Goal: Information Seeking & Learning: Learn about a topic

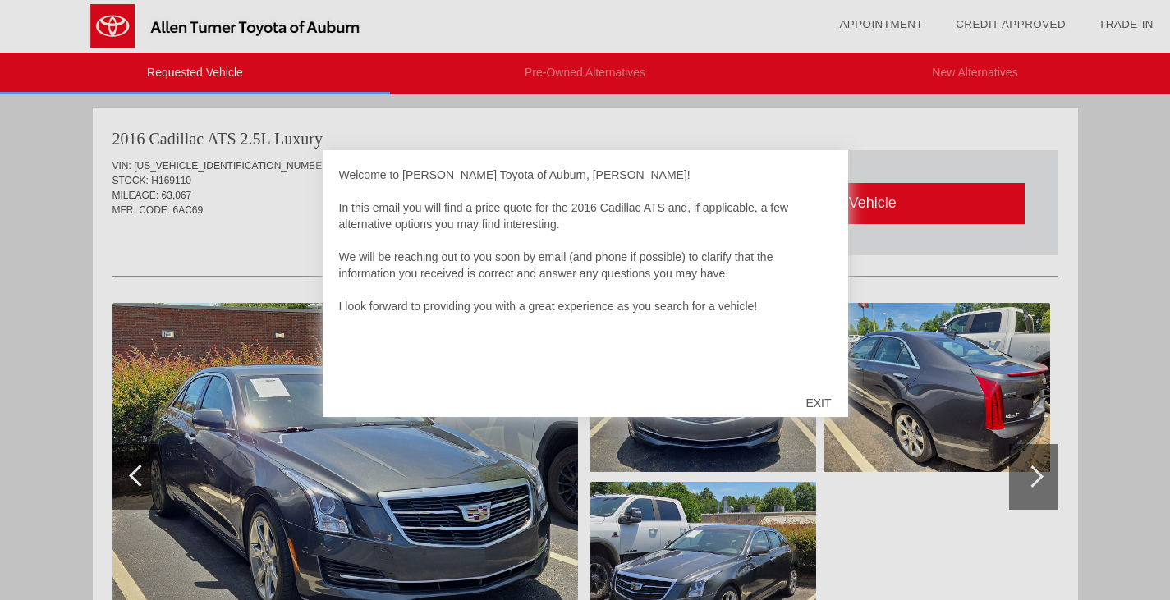
click at [806, 405] on div "EXIT" at bounding box center [818, 403] width 58 height 49
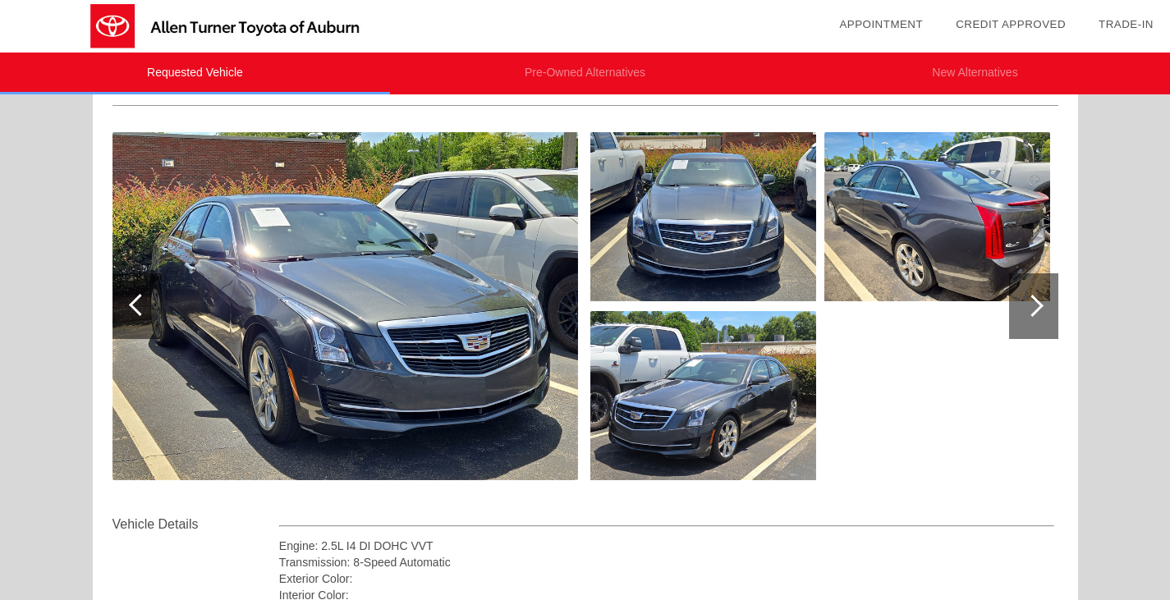
scroll to position [164, 0]
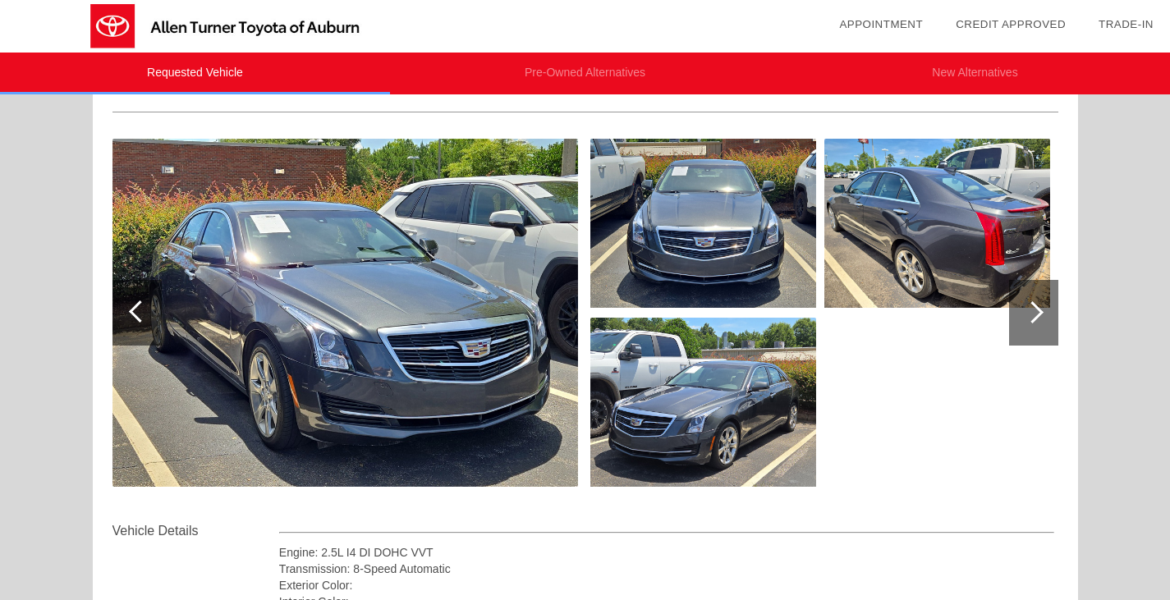
click at [305, 314] on img at bounding box center [346, 313] width 466 height 348
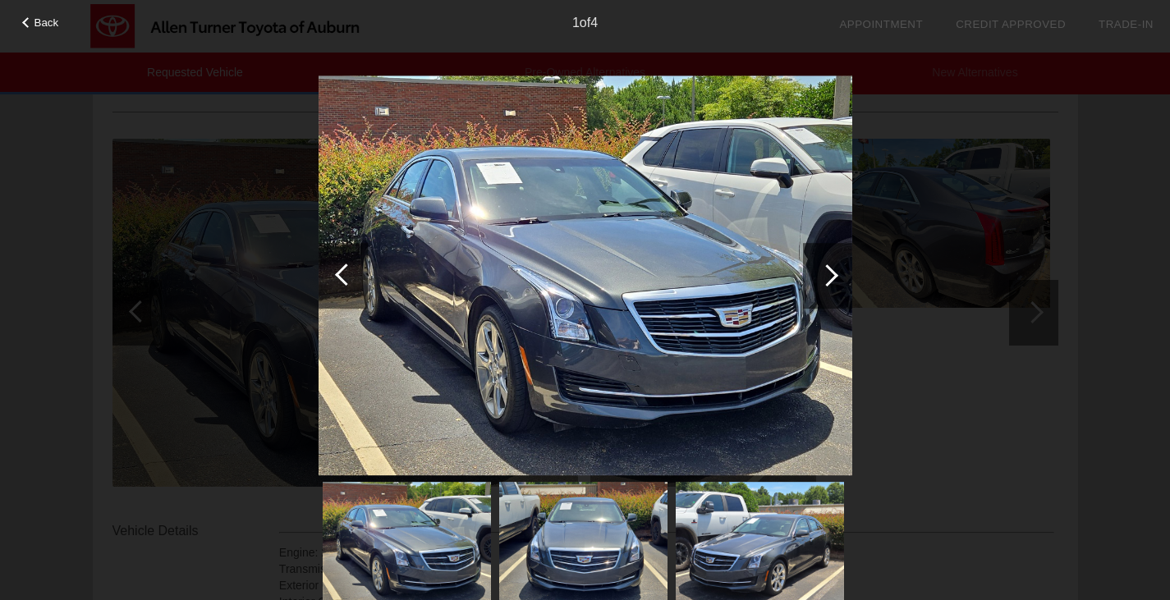
click at [820, 272] on div at bounding box center [827, 275] width 22 height 22
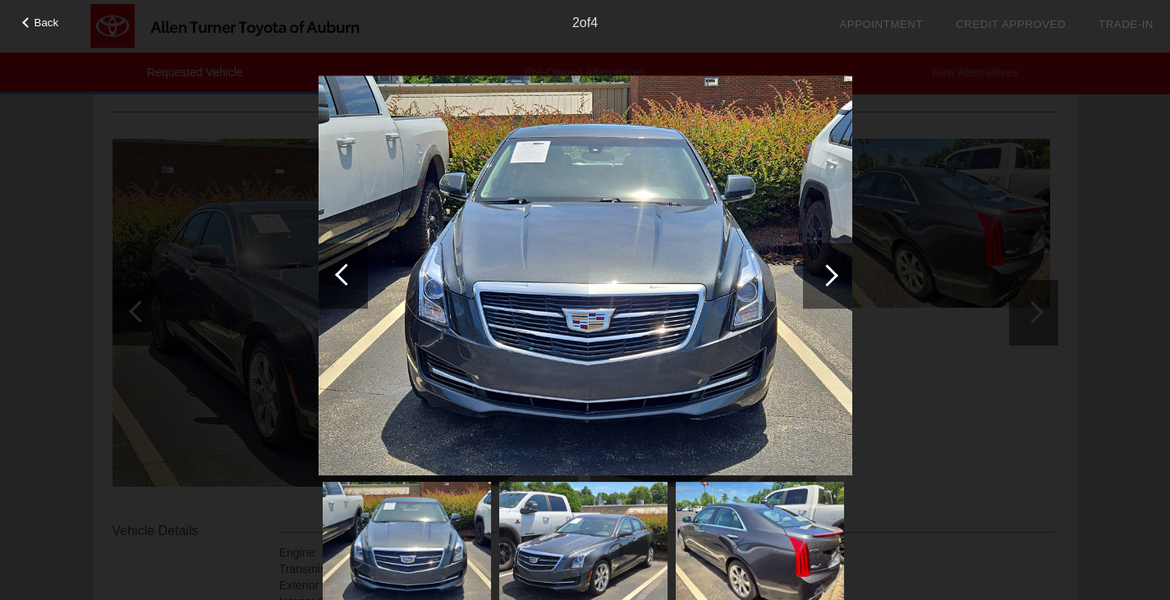
click at [820, 272] on div at bounding box center [827, 275] width 22 height 22
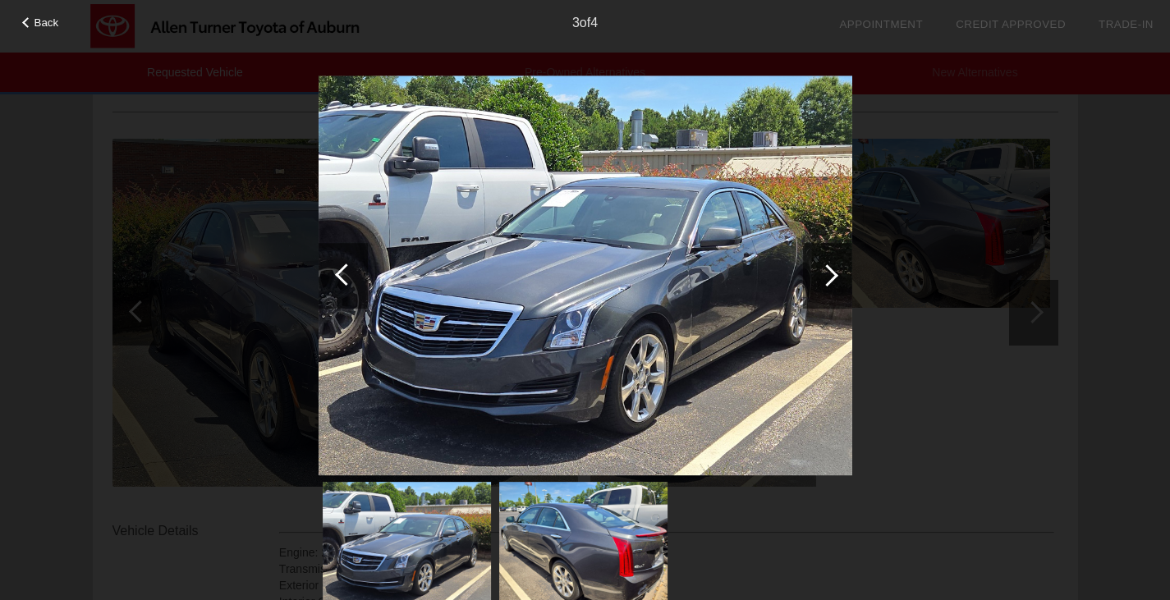
click at [661, 575] on img at bounding box center [583, 545] width 168 height 126
click at [836, 279] on div at bounding box center [827, 276] width 49 height 66
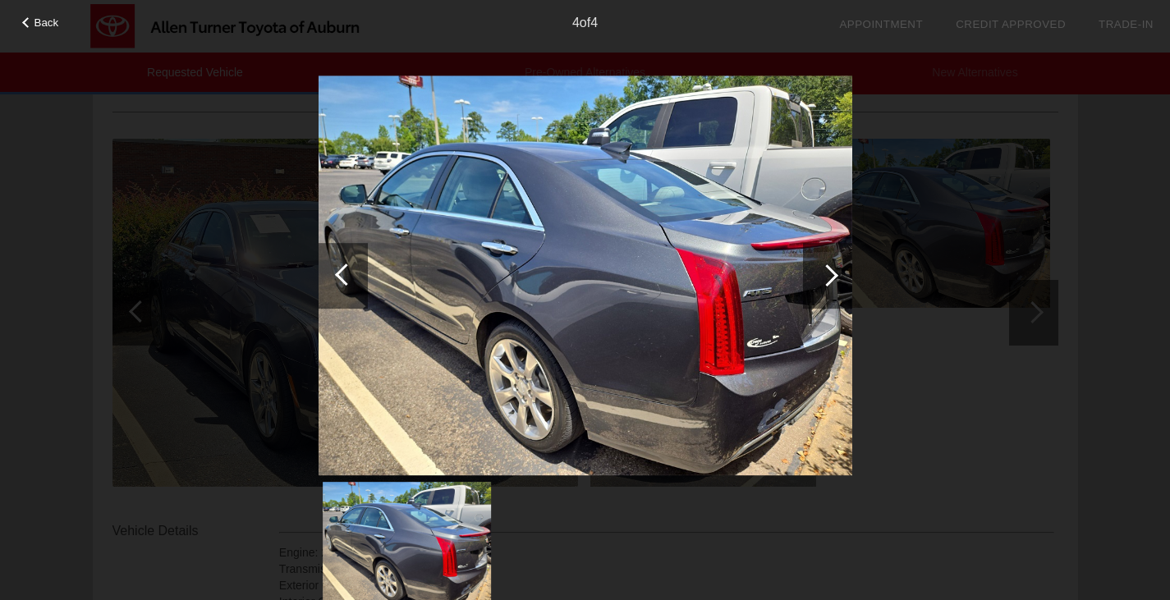
click at [836, 279] on div at bounding box center [827, 276] width 49 height 66
click at [824, 282] on div at bounding box center [827, 275] width 22 height 22
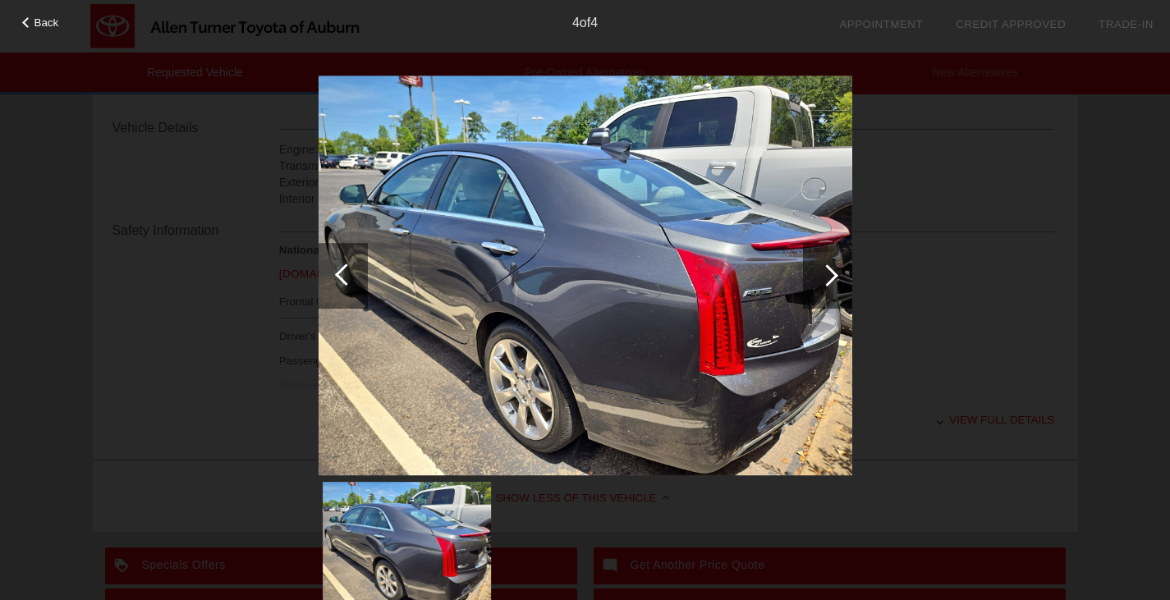
scroll to position [575, 0]
click at [414, 535] on img at bounding box center [407, 545] width 168 height 126
click at [413, 536] on img at bounding box center [407, 545] width 168 height 126
click at [26, 24] on div at bounding box center [27, 22] width 11 height 11
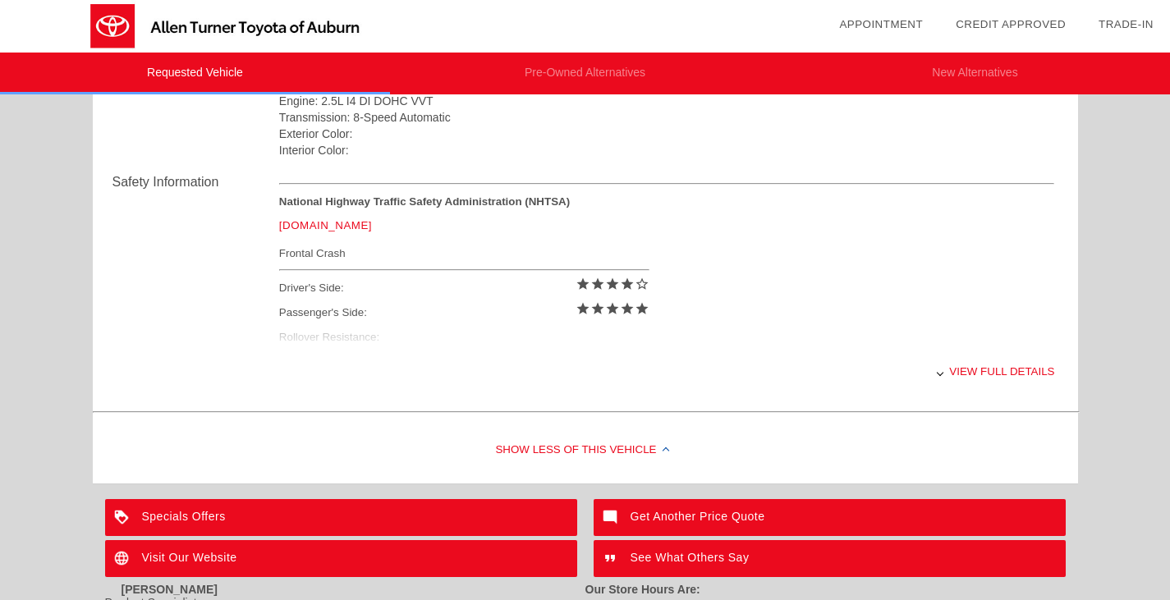
scroll to position [534, 0]
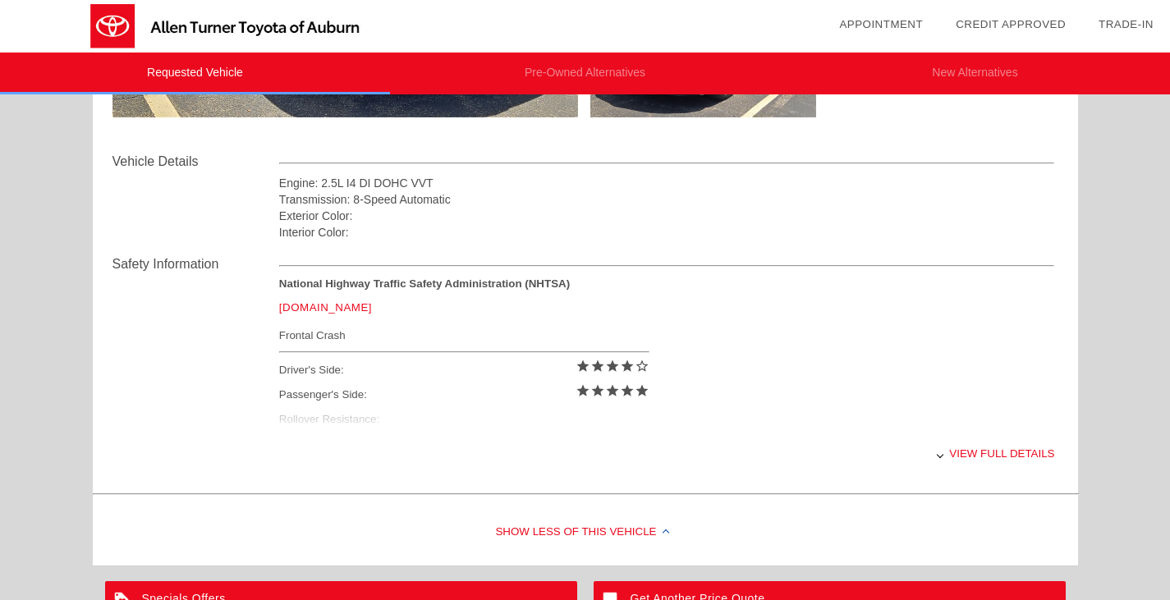
click at [964, 456] on div "View full details" at bounding box center [667, 454] width 776 height 40
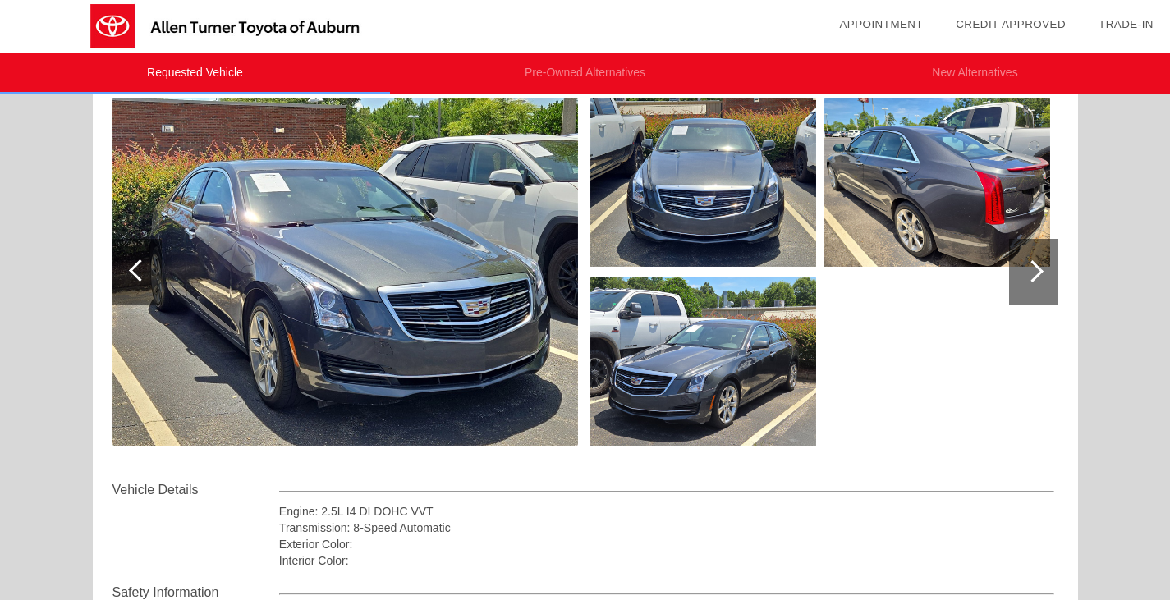
scroll to position [123, 0]
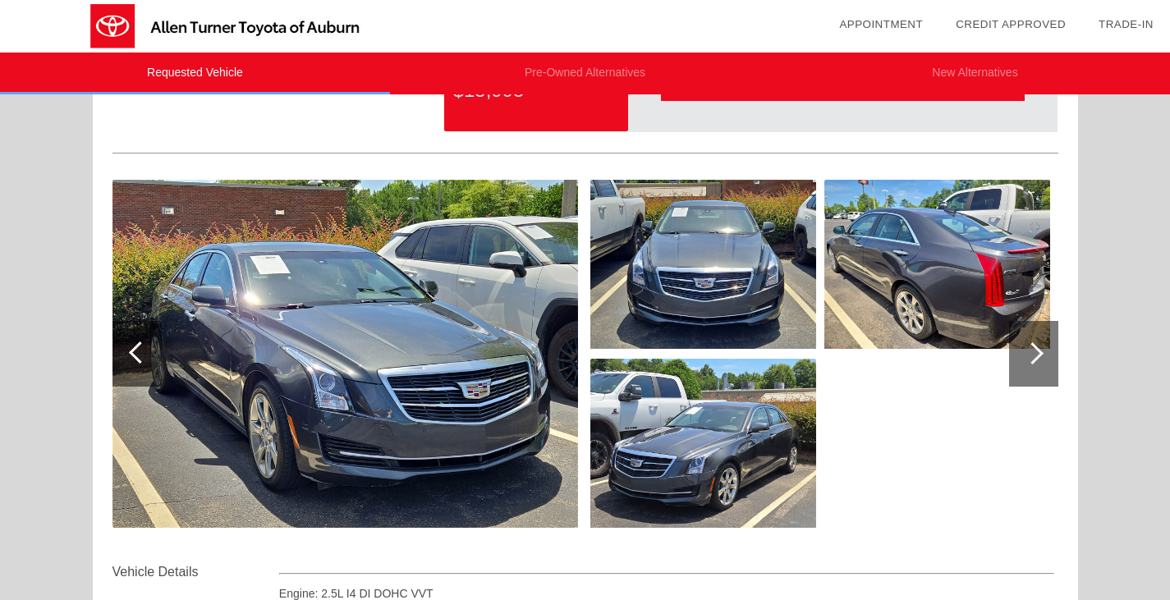
click at [705, 452] on img at bounding box center [703, 443] width 226 height 169
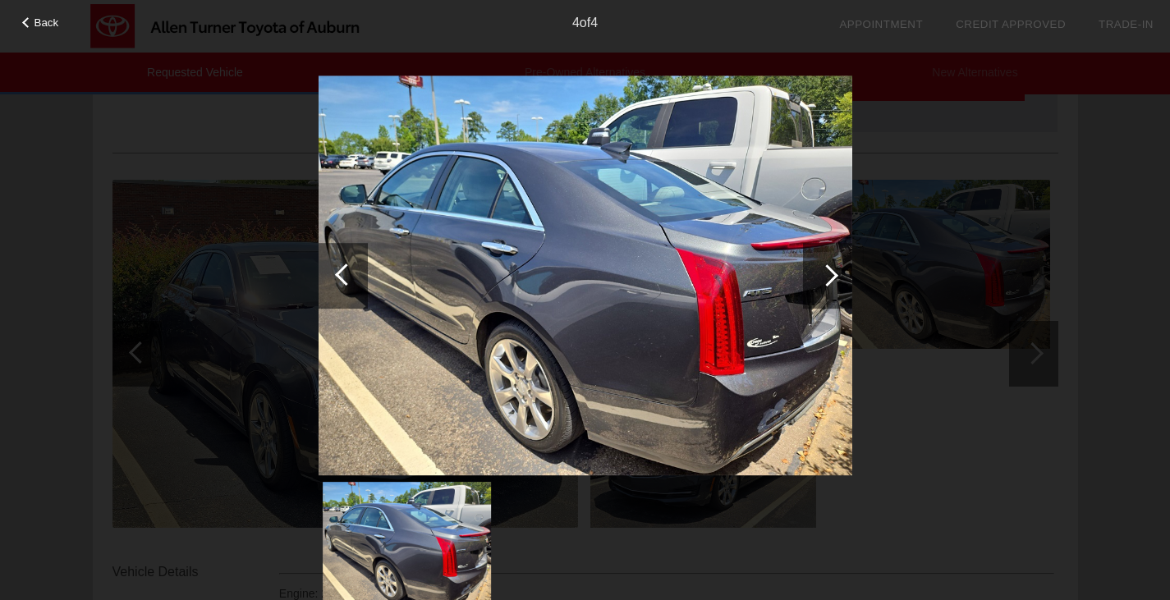
drag, startPoint x: 697, startPoint y: 329, endPoint x: 618, endPoint y: 358, distance: 84.7
click at [618, 358] on img at bounding box center [586, 276] width 534 height 401
click at [829, 282] on div at bounding box center [827, 275] width 22 height 22
click at [834, 271] on div at bounding box center [827, 275] width 22 height 22
click at [28, 30] on div "4 of 4" at bounding box center [585, 16] width 1170 height 33
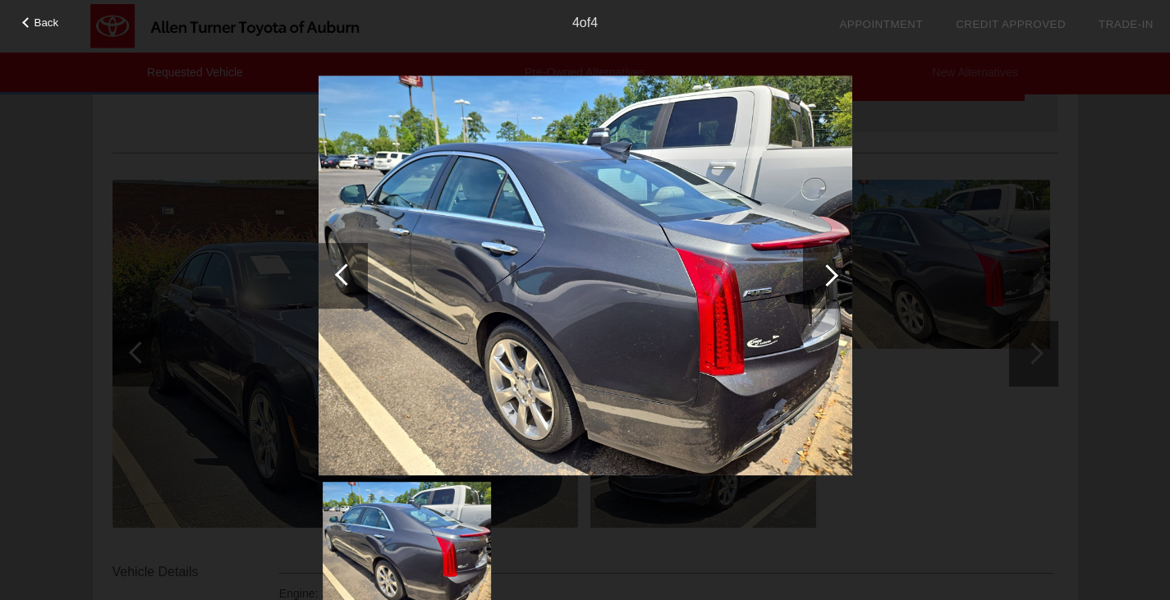
click at [31, 25] on div "Back" at bounding box center [41, 20] width 82 height 8
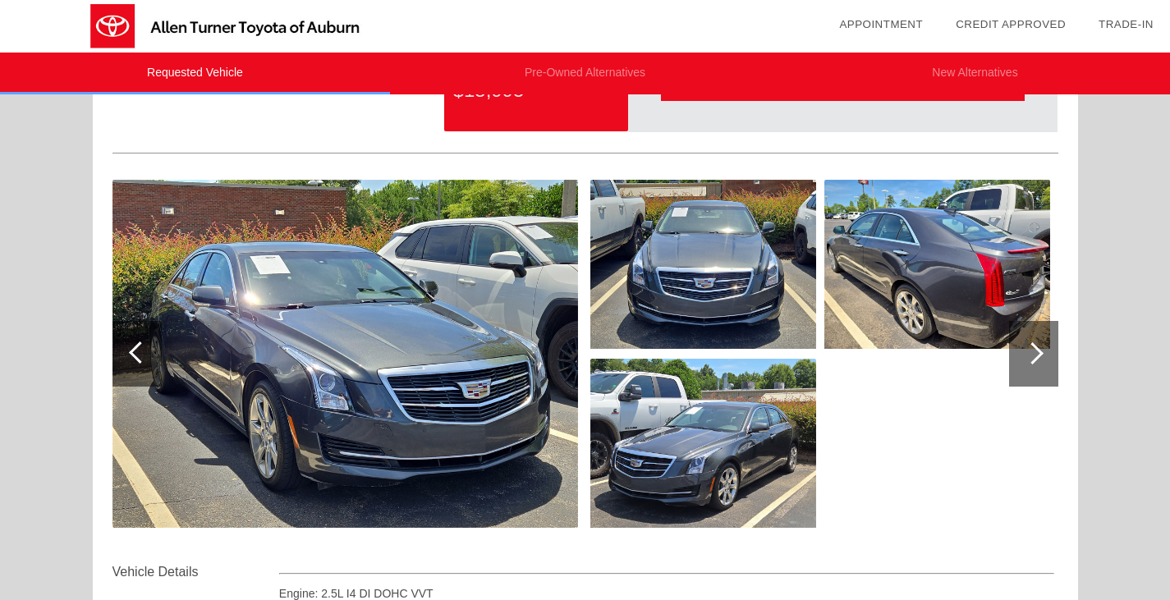
click at [31, 25] on img at bounding box center [226, 26] width 452 height 53
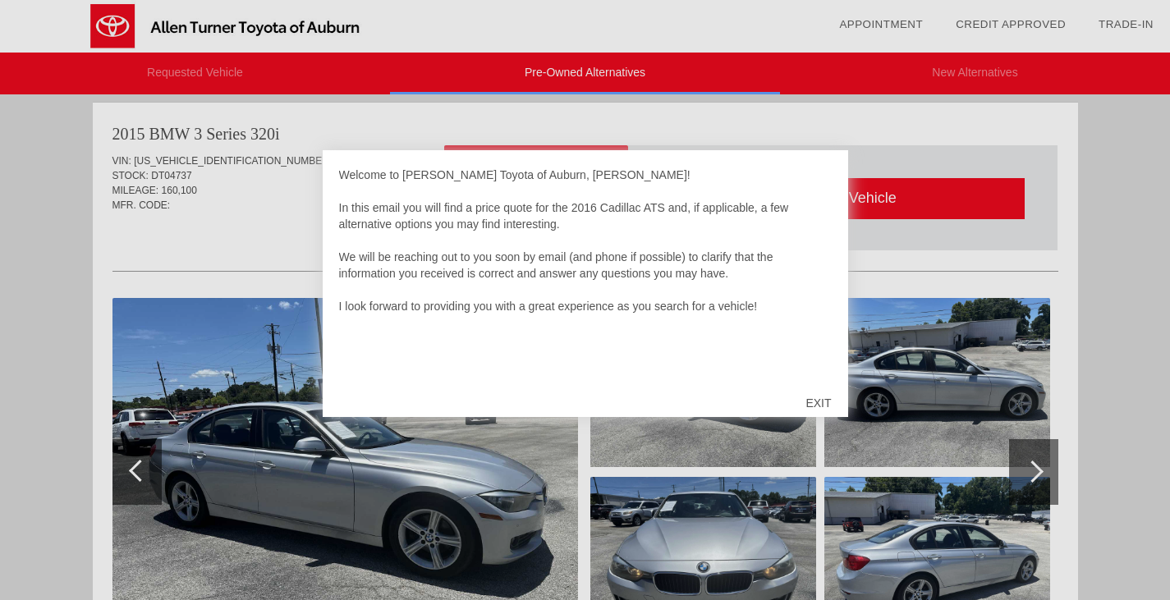
click at [828, 396] on div "EXIT" at bounding box center [818, 403] width 58 height 49
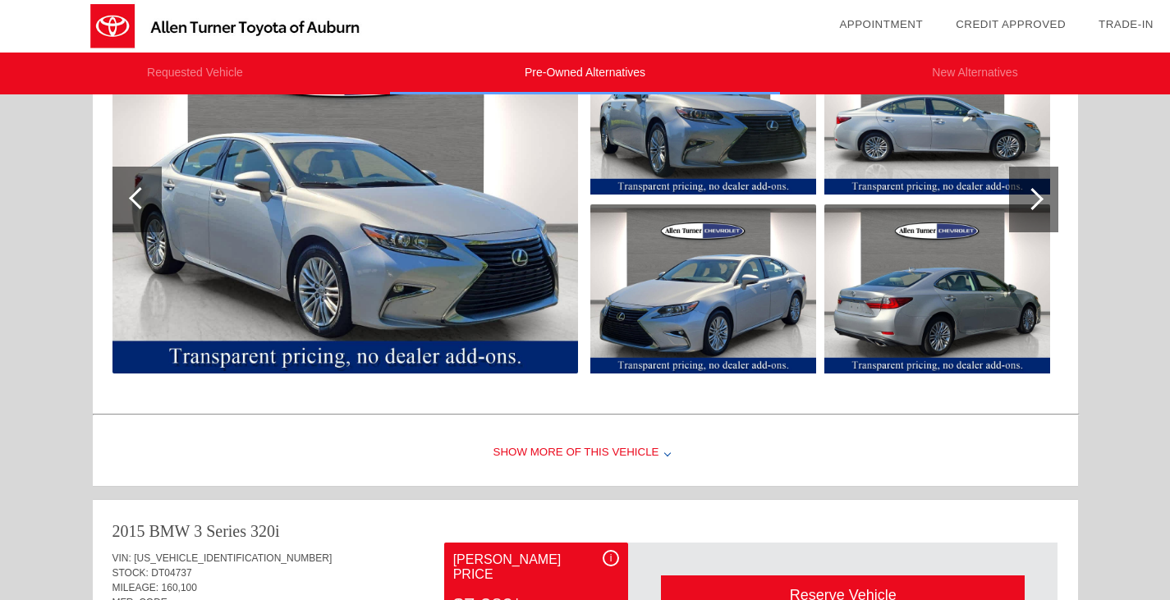
scroll to position [264, 0]
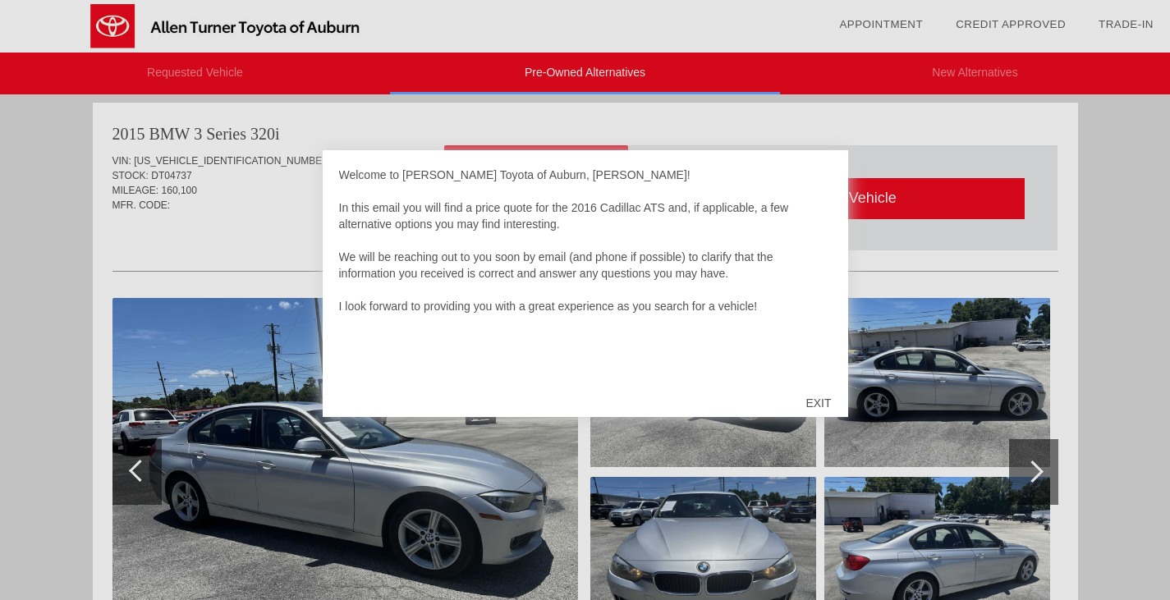
click at [808, 402] on div "EXIT" at bounding box center [818, 403] width 58 height 49
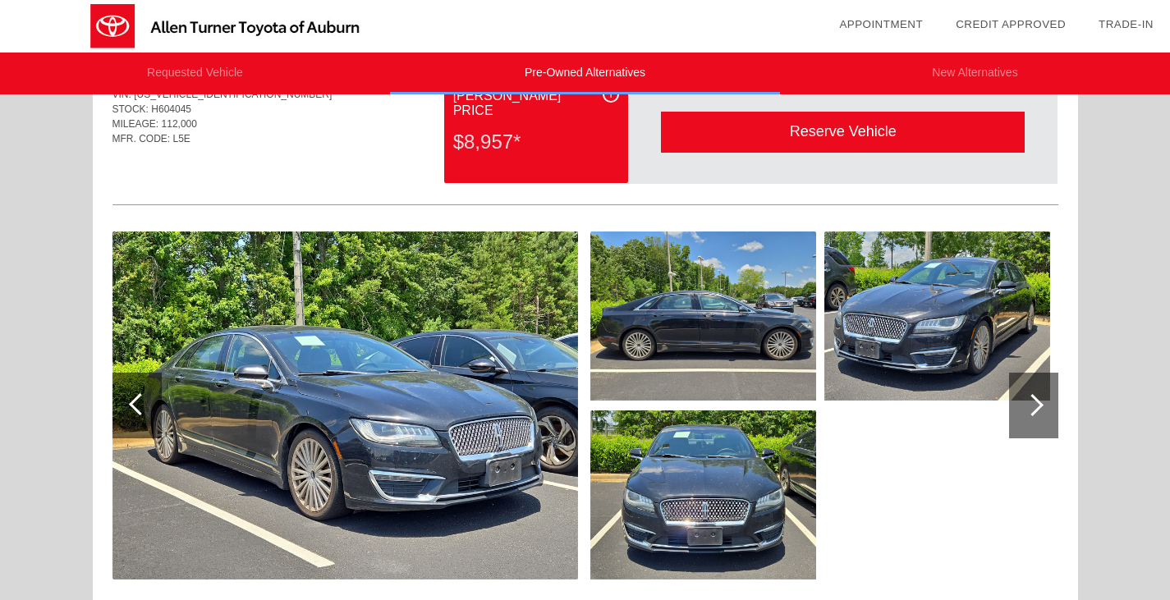
scroll to position [1496, 0]
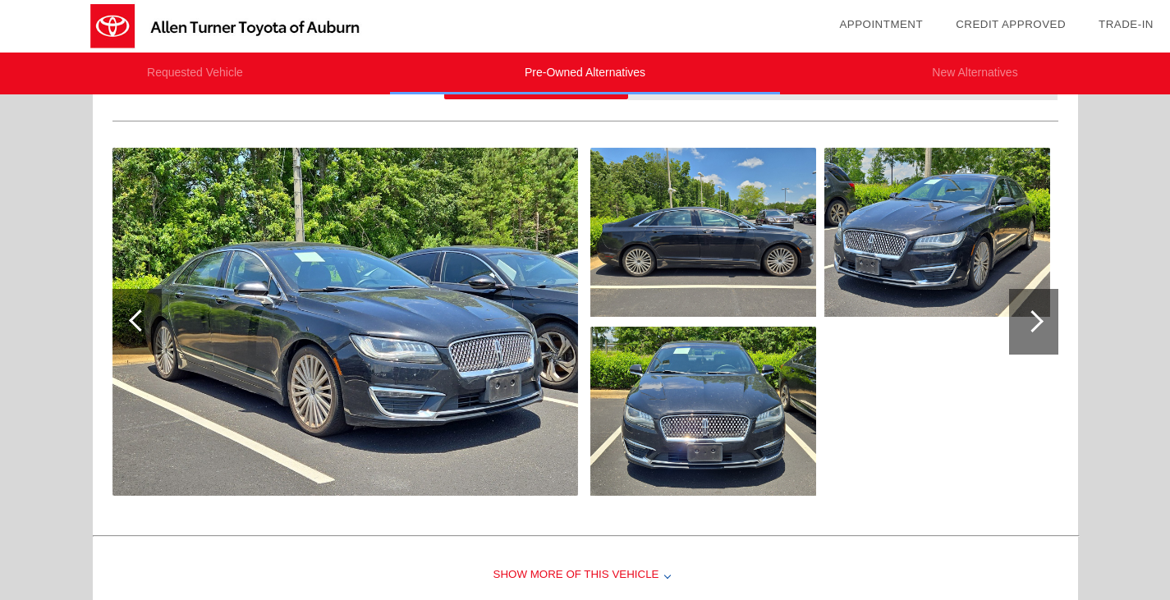
click at [451, 322] on img at bounding box center [346, 322] width 466 height 348
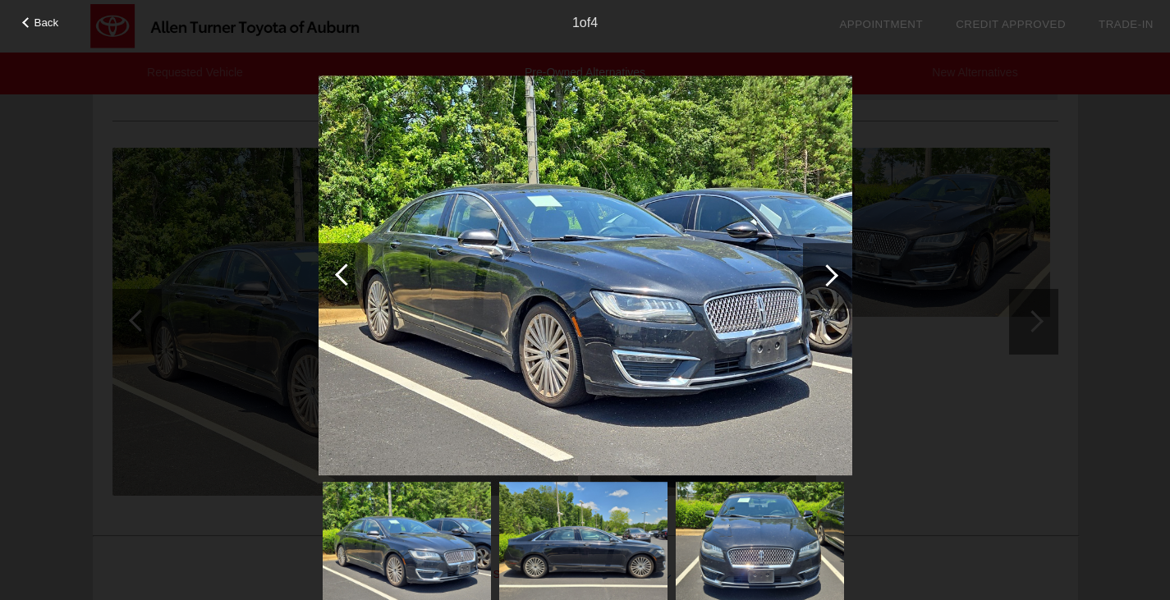
click at [566, 564] on img at bounding box center [583, 545] width 168 height 126
click at [417, 552] on img at bounding box center [407, 545] width 168 height 126
click at [29, 21] on div at bounding box center [27, 22] width 11 height 11
